Goal: Task Accomplishment & Management: Use online tool/utility

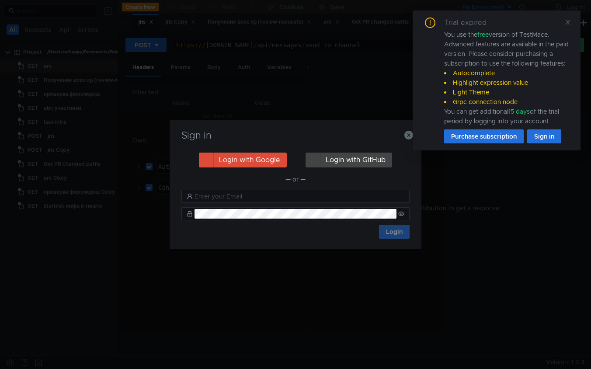
click at [566, 24] on icon at bounding box center [568, 22] width 4 height 4
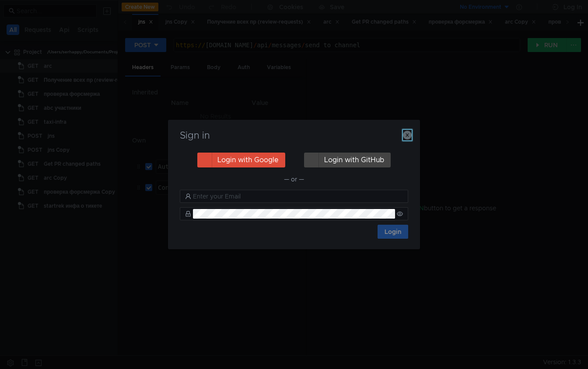
click at [406, 138] on icon "button" at bounding box center [407, 135] width 9 height 9
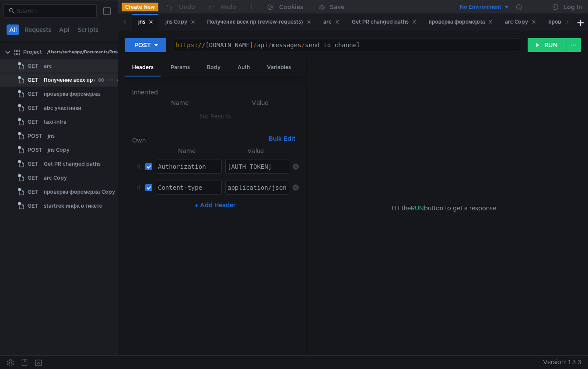
click at [81, 80] on div "Получение всех пр (review-requests)" at bounding box center [92, 79] width 96 height 13
click at [74, 65] on div "arc" at bounding box center [68, 65] width 49 height 13
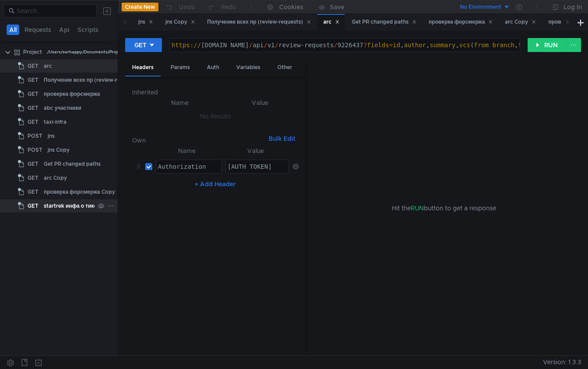
click at [61, 203] on div "startrek инфа о тикете" at bounding box center [73, 205] width 58 height 13
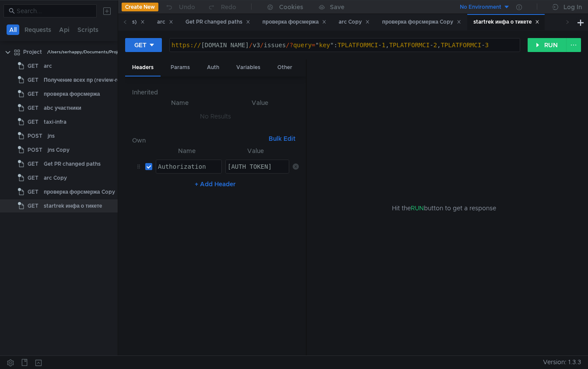
type textarea "[URL][DOMAIN_NAME]"key": TPLATFORMCI-1,TPLATFORMCI-2,TPLATFORMCI-3"
drag, startPoint x: 338, startPoint y: 47, endPoint x: 349, endPoint y: 46, distance: 11.8
click at [349, 46] on div "https:// [DOMAIN_NAME] / v3 / issues /? query = " key ": TPLATFORMCI - 1 , TPLA…" at bounding box center [346, 52] width 352 height 21
